Goal: Task Accomplishment & Management: Use online tool/utility

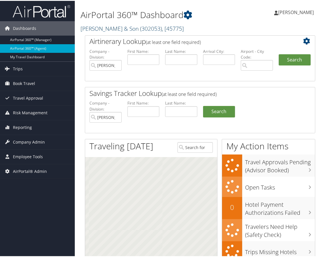
click at [122, 28] on link "CH Guenther & Son ( 302053 ) , [ 45775 ]" at bounding box center [131, 28] width 103 height 8
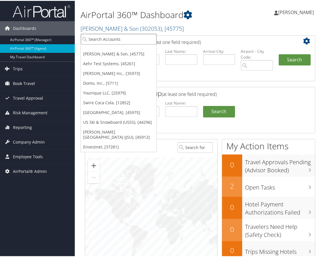
click at [112, 38] on input "search" at bounding box center [119, 38] width 76 height 11
type input "state of"
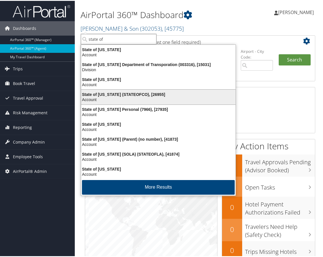
click at [123, 91] on div "State of Colorado (STATEOFCO), [26955]" at bounding box center [158, 93] width 161 height 5
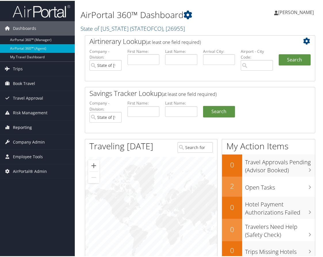
click at [28, 130] on span "Reporting" at bounding box center [22, 127] width 19 height 14
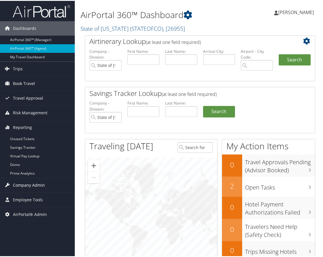
click at [36, 185] on span "Company Admin" at bounding box center [29, 184] width 32 height 14
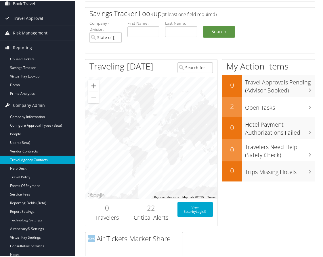
scroll to position [86, 0]
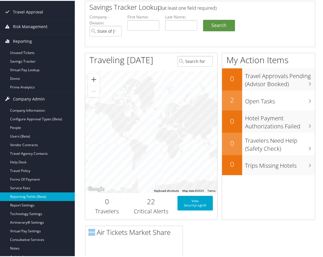
click at [27, 195] on link "Reporting Fields (Beta)" at bounding box center [37, 196] width 75 height 9
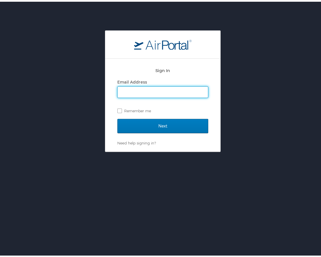
type input "emily.drees@cbtravel.com"
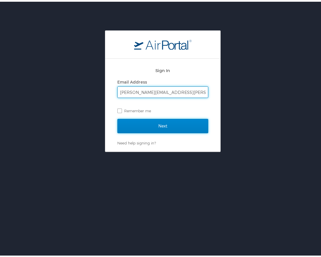
click at [163, 127] on input "Next" at bounding box center [162, 124] width 91 height 14
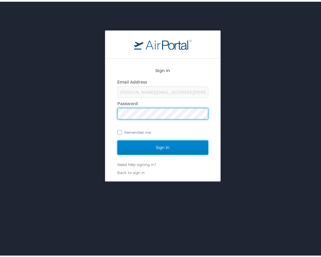
click at [170, 145] on input "Sign In" at bounding box center [162, 146] width 91 height 14
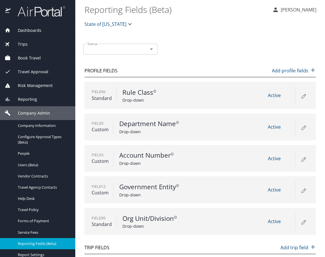
click at [301, 223] on icon at bounding box center [303, 221] width 7 height 7
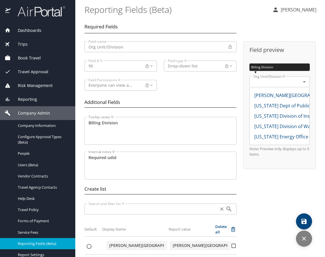
click at [32, 43] on div "Trips" at bounding box center [38, 44] width 66 height 6
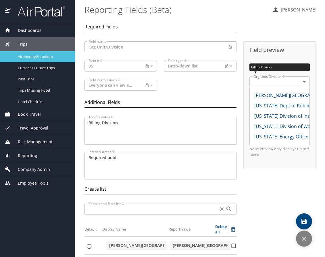
click at [29, 54] on span "Airtinerary® Lookup" at bounding box center [43, 56] width 51 height 5
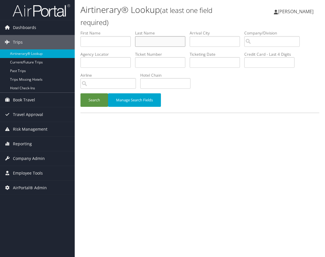
click at [150, 44] on input "text" at bounding box center [160, 41] width 50 height 11
type input "[PERSON_NAME]"
click at [101, 103] on button "Search" at bounding box center [94, 100] width 28 height 14
